Goal: Browse casually: Explore the website without a specific task or goal

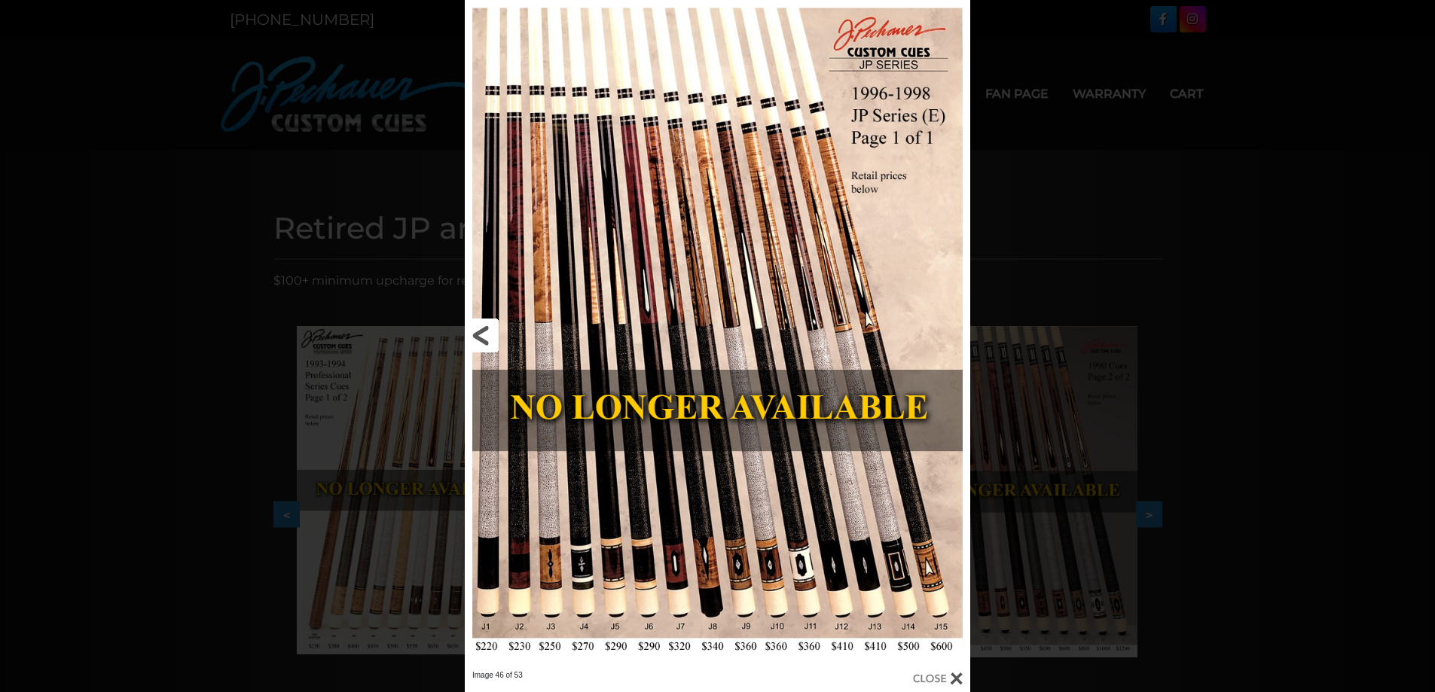
click at [481, 348] on link at bounding box center [579, 335] width 228 height 670
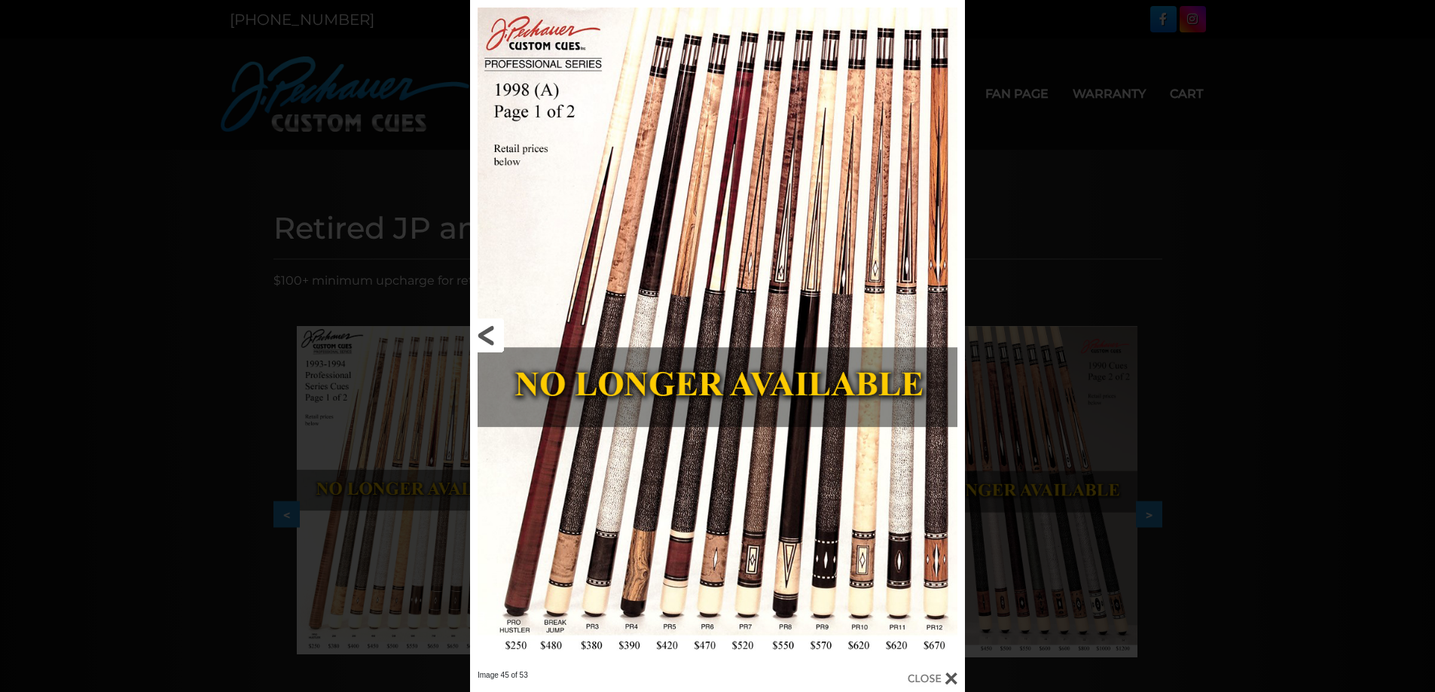
click at [490, 338] on link at bounding box center [581, 335] width 223 height 670
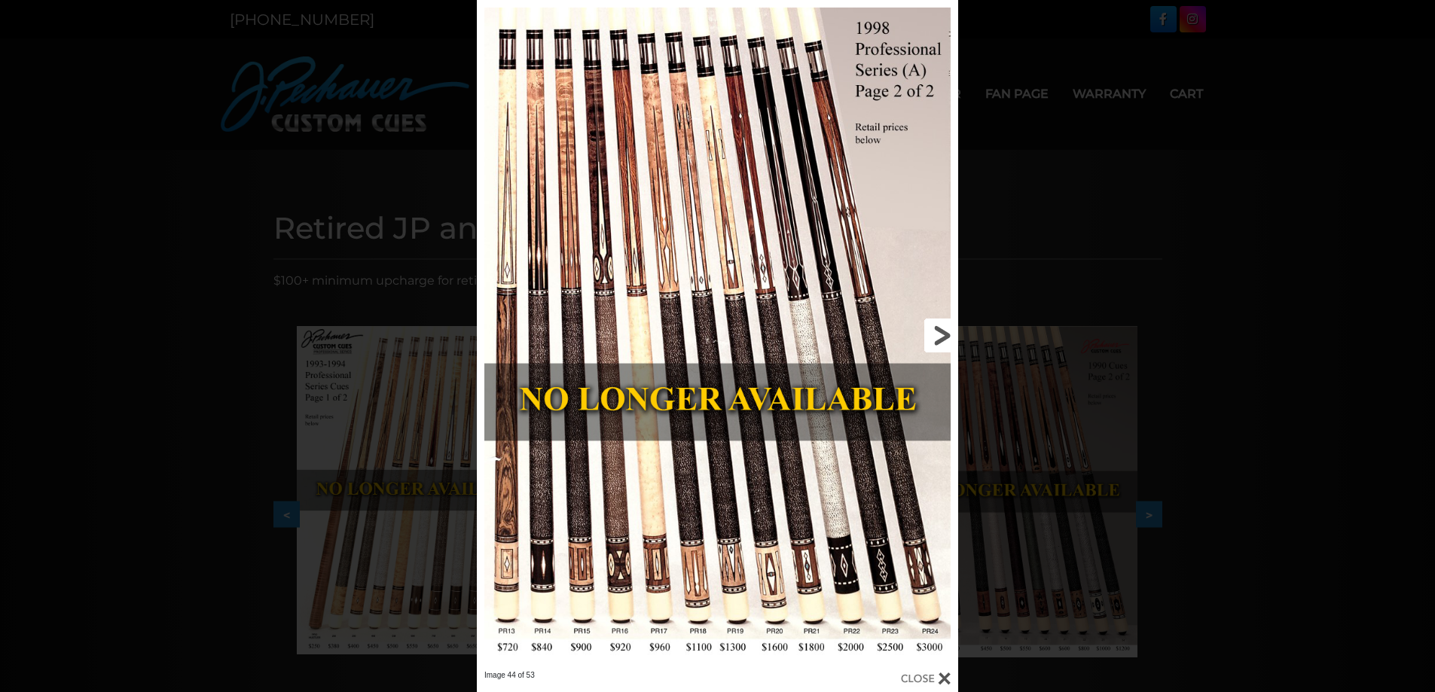
click at [949, 328] on link at bounding box center [849, 335] width 217 height 670
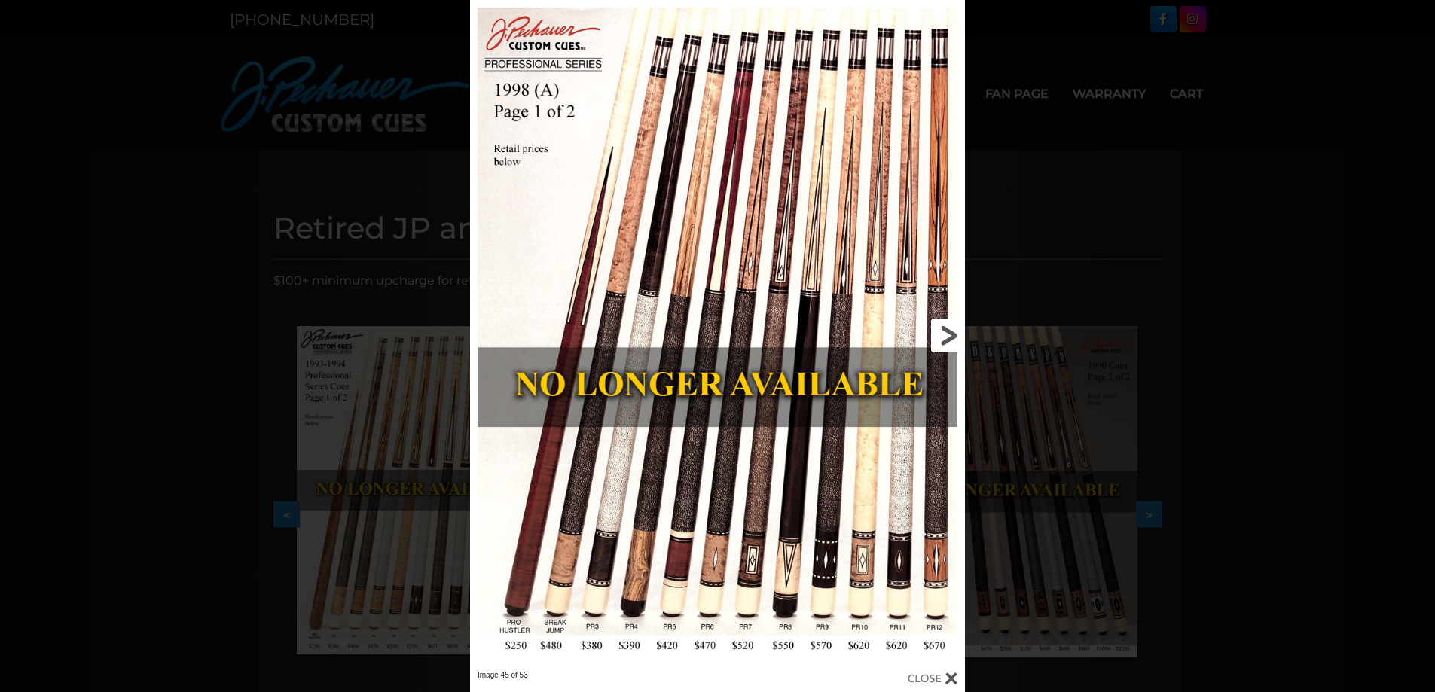
click at [951, 343] on link at bounding box center [853, 335] width 223 height 670
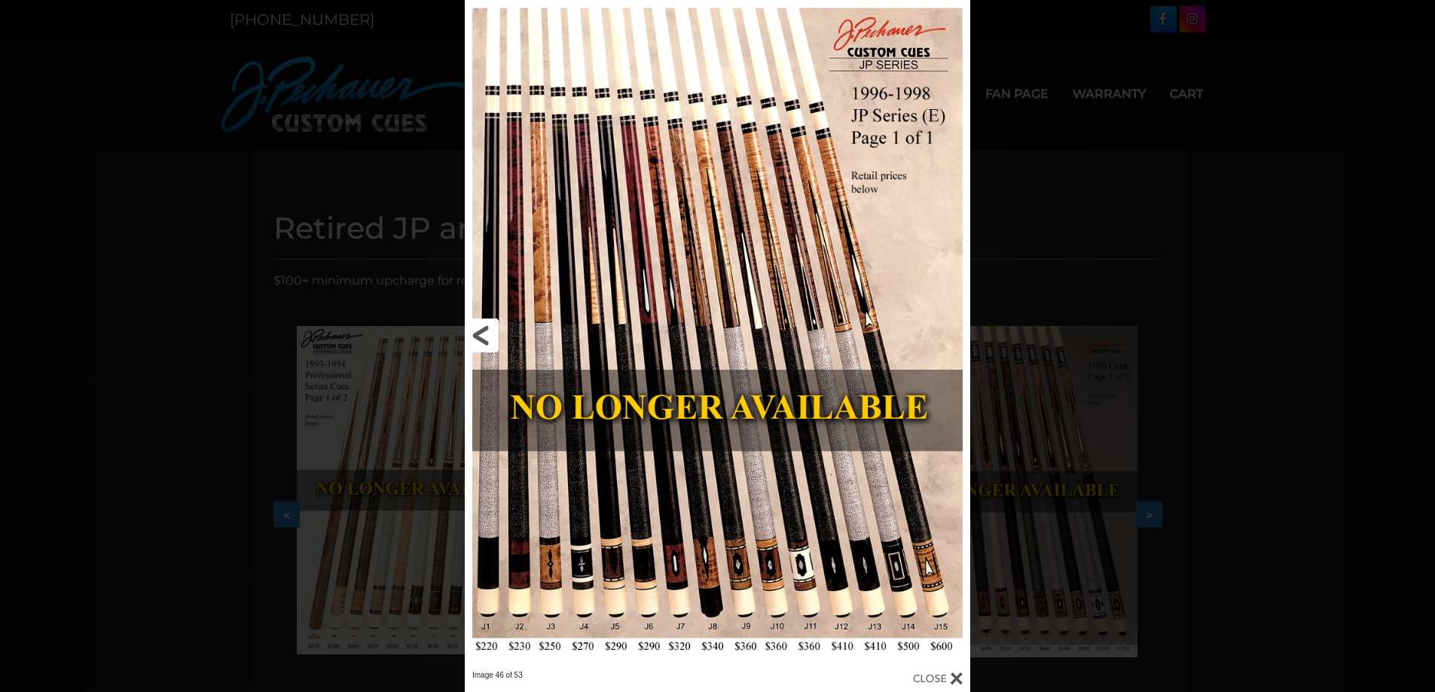
click at [472, 339] on link at bounding box center [579, 335] width 228 height 670
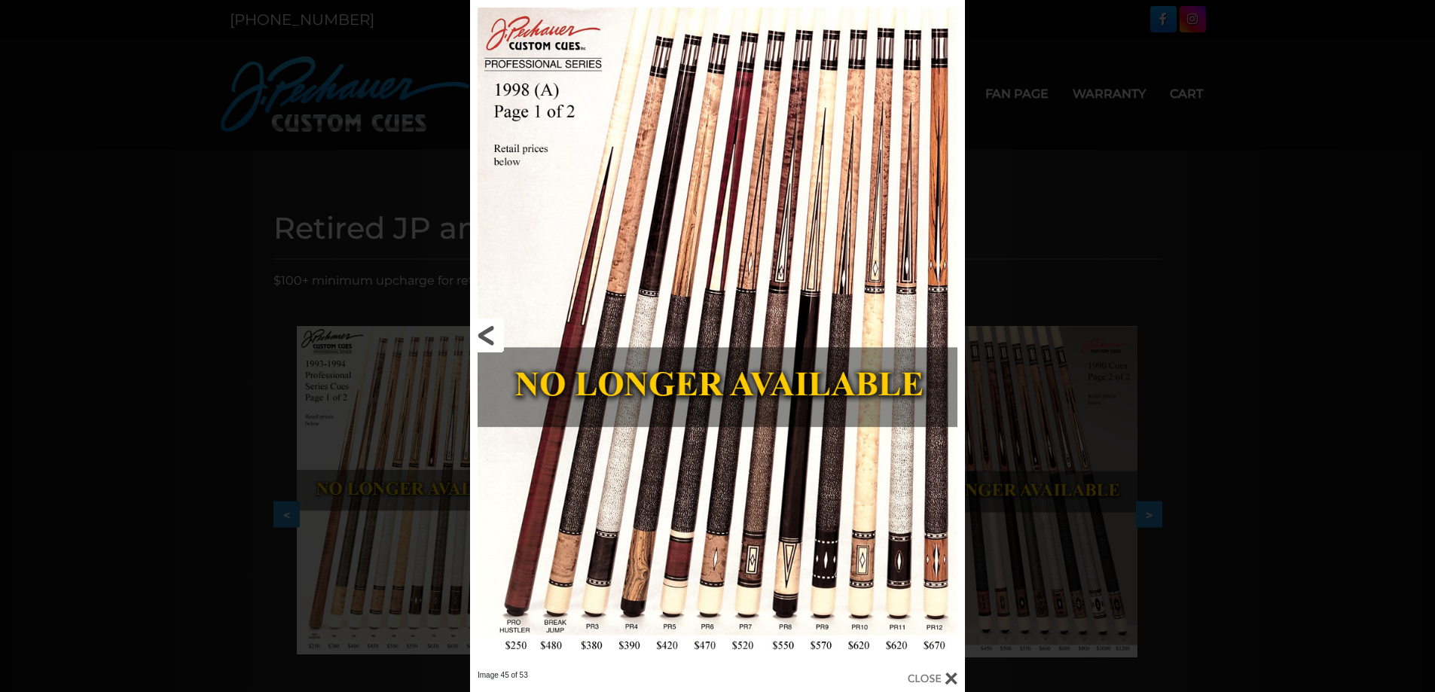
click at [489, 337] on link at bounding box center [581, 335] width 223 height 670
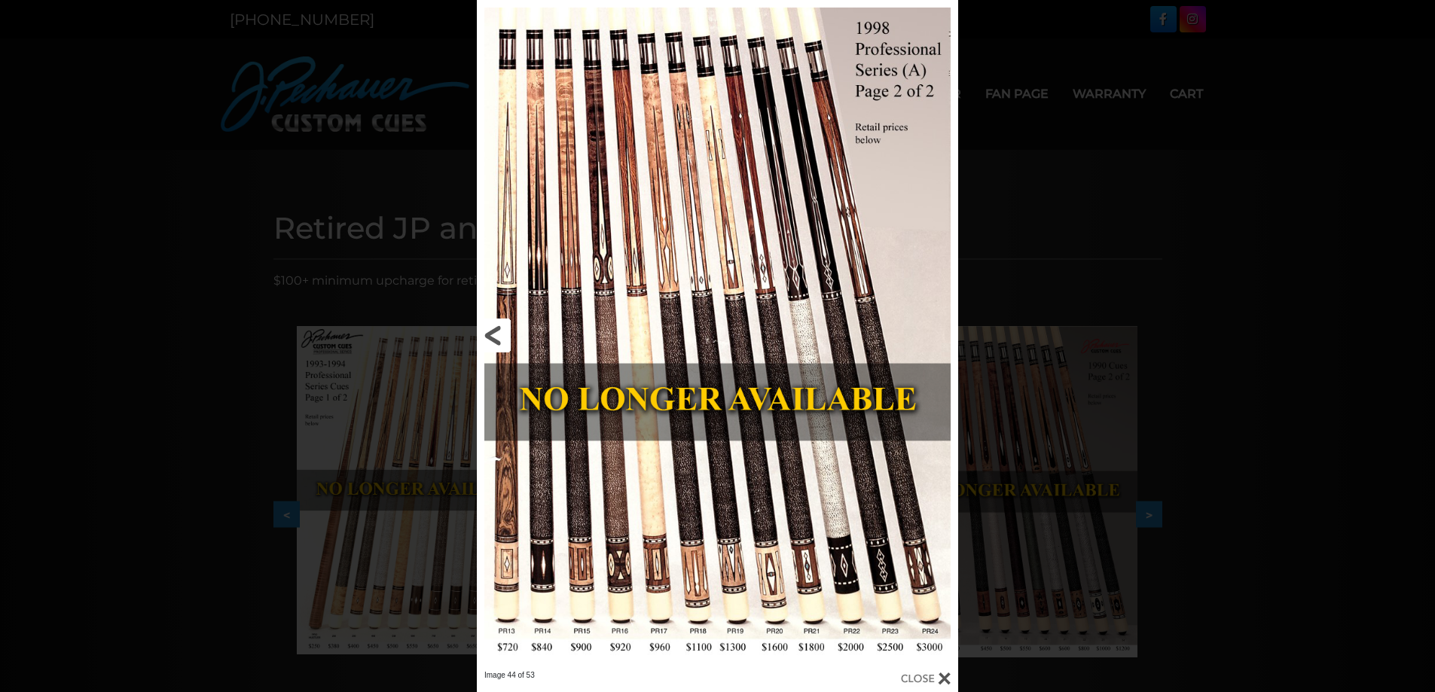
click at [502, 336] on link at bounding box center [585, 335] width 217 height 670
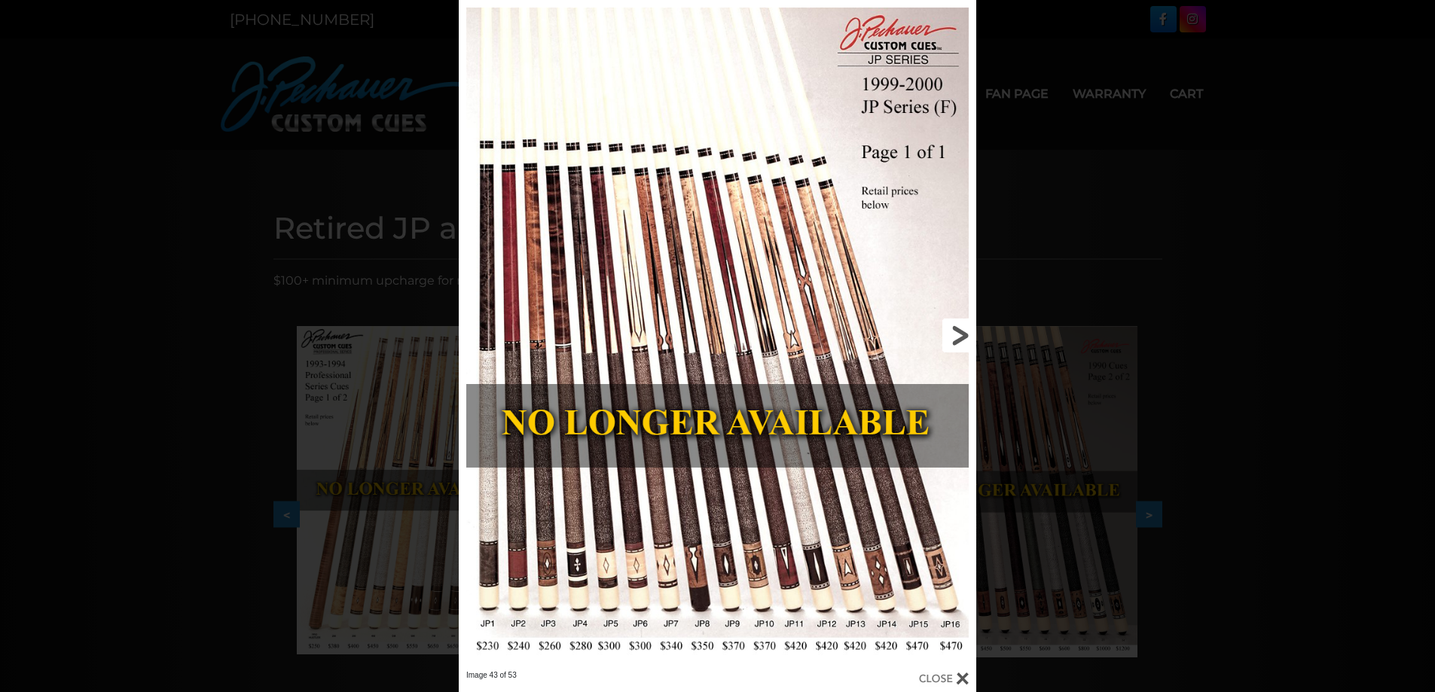
click at [972, 345] on link at bounding box center [860, 335] width 233 height 670
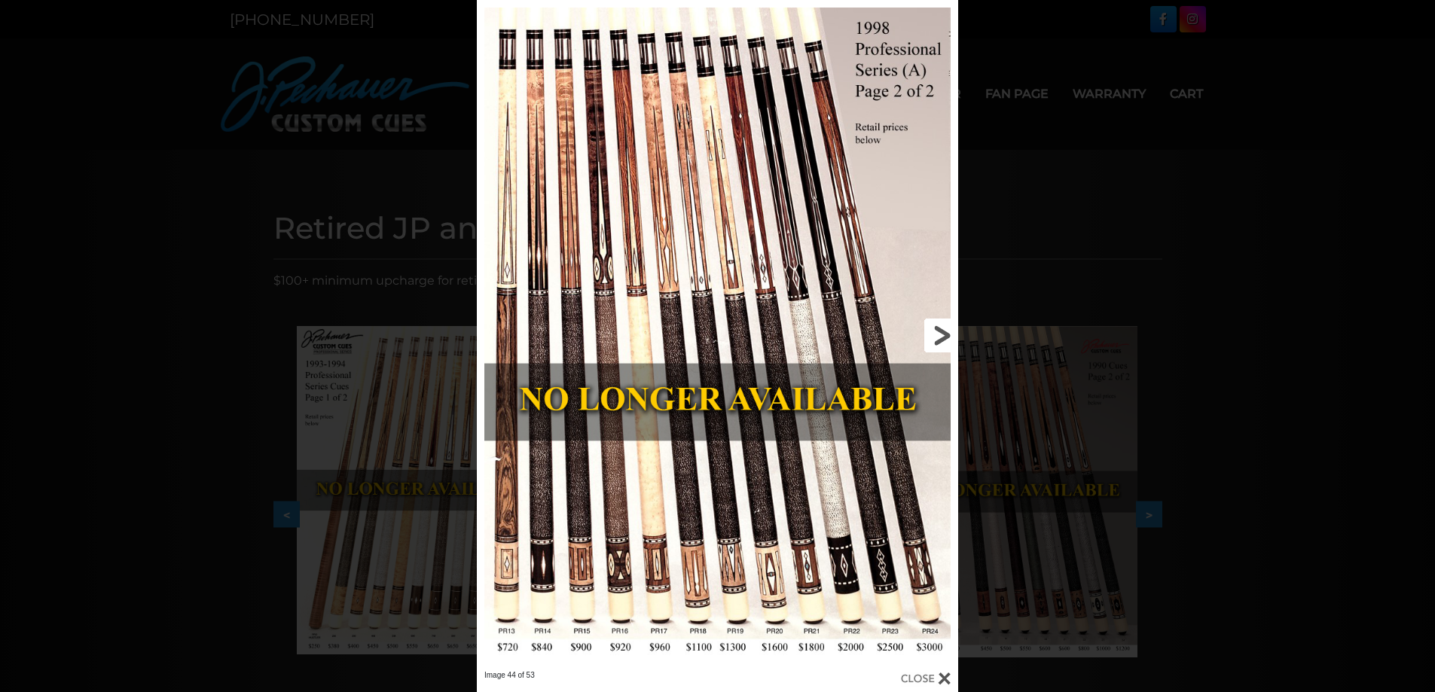
click at [948, 344] on link at bounding box center [849, 335] width 217 height 670
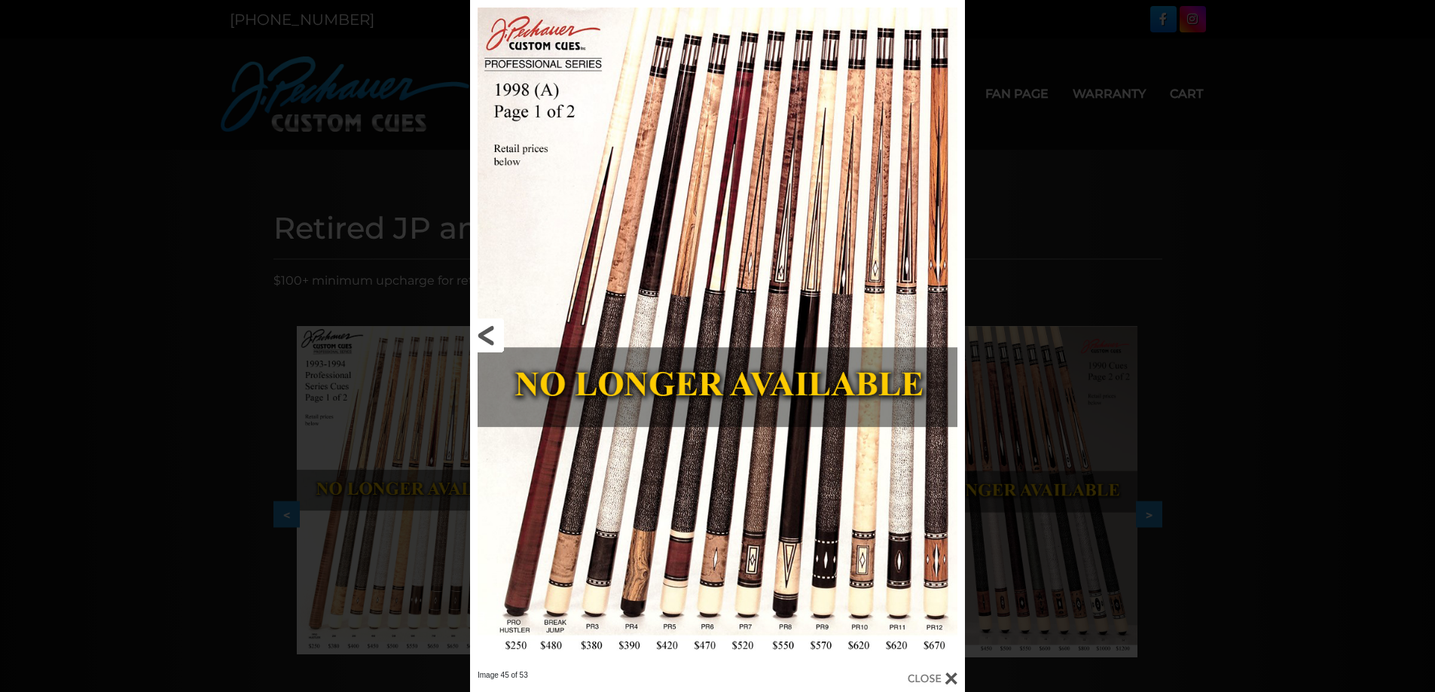
click at [489, 338] on link at bounding box center [581, 335] width 223 height 670
